Goal: Find specific page/section: Find specific page/section

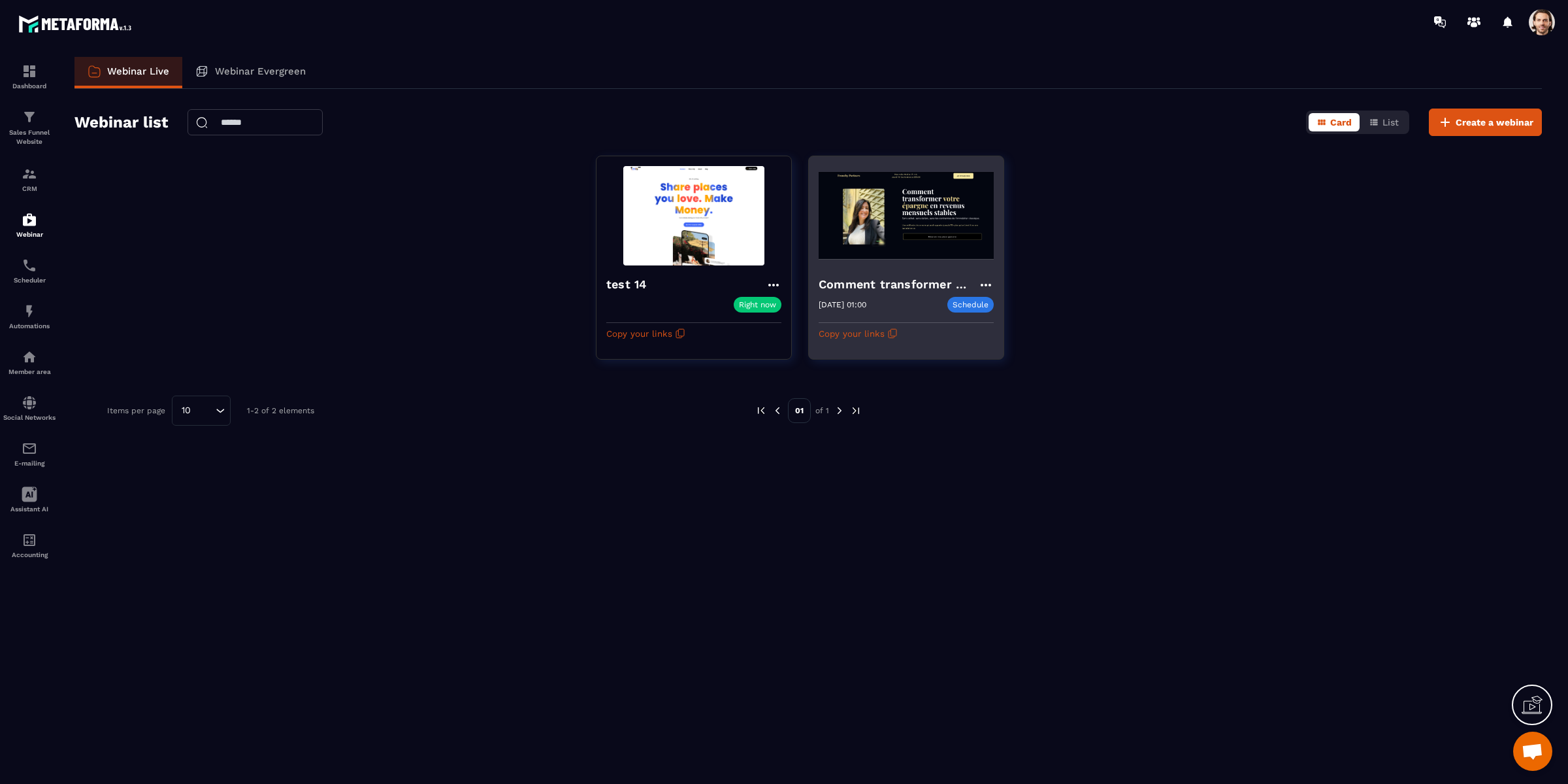
click at [883, 239] on img at bounding box center [906, 216] width 175 height 99
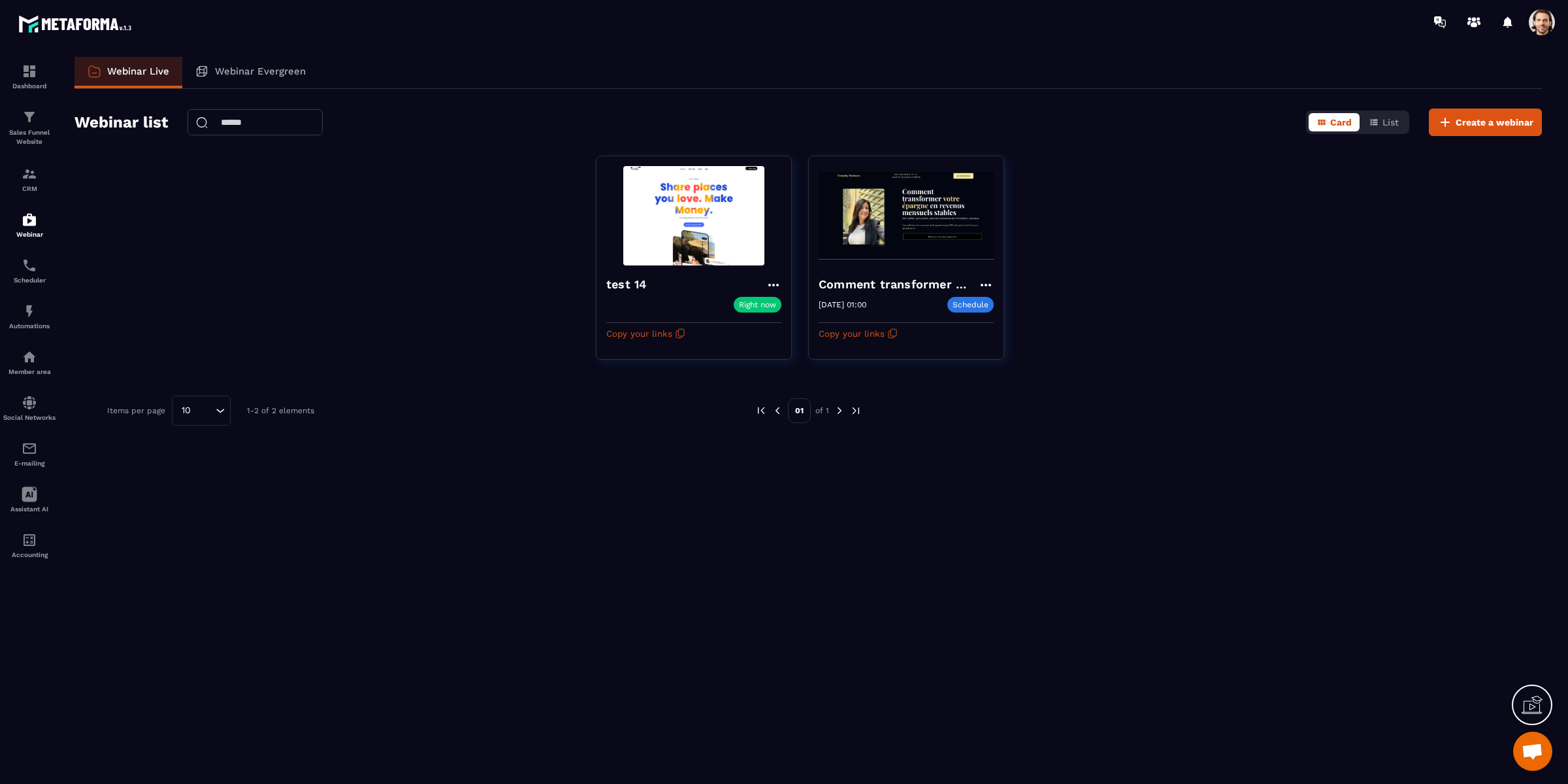
click at [1093, 184] on div "test 14 Right now Copy your links Comment transformer votre épargne en un reven…" at bounding box center [808, 265] width 1467 height 220
click at [1079, 115] on div "Webinar list Card List Create a webinar" at bounding box center [808, 123] width 1467 height 28
